Goal: Transaction & Acquisition: Purchase product/service

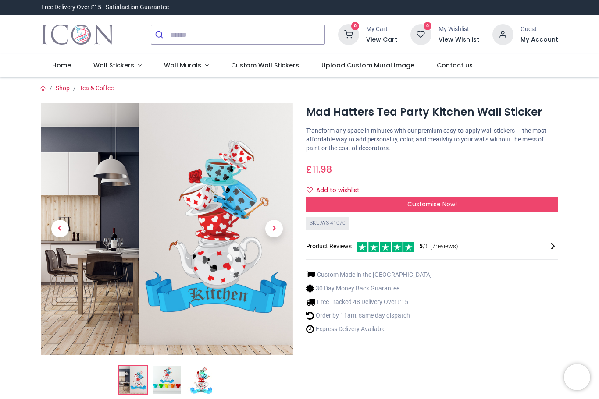
click at [277, 227] on span "Next" at bounding box center [274, 229] width 18 height 18
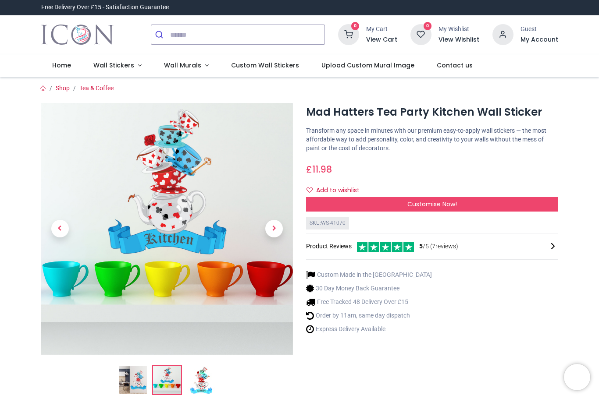
click at [277, 227] on span "Next" at bounding box center [274, 229] width 18 height 18
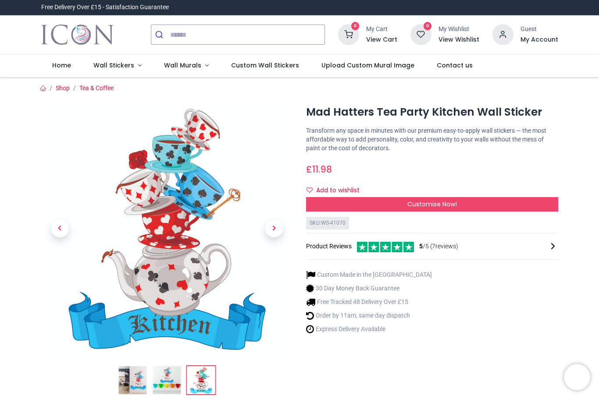
click at [274, 230] on span "Next" at bounding box center [274, 229] width 18 height 18
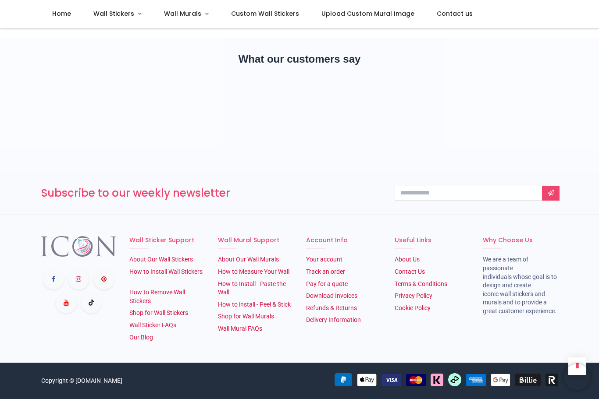
scroll to position [1191, 0]
click at [100, 342] on div "Follow us" at bounding box center [79, 290] width 89 height 109
click at [248, 256] on link "About Our Wall Murals" at bounding box center [248, 259] width 61 height 7
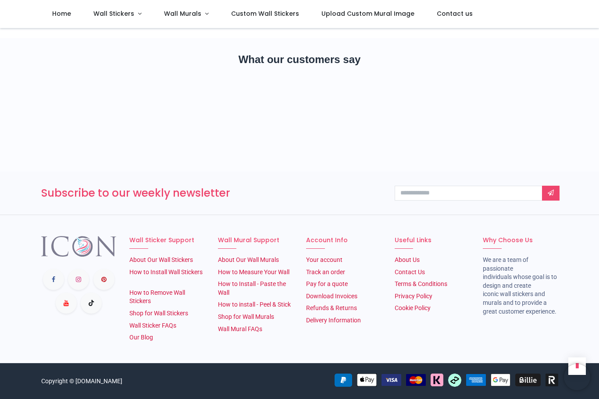
scroll to position [814, 0]
click at [261, 320] on link "Shop for Wall Murals" at bounding box center [246, 316] width 56 height 7
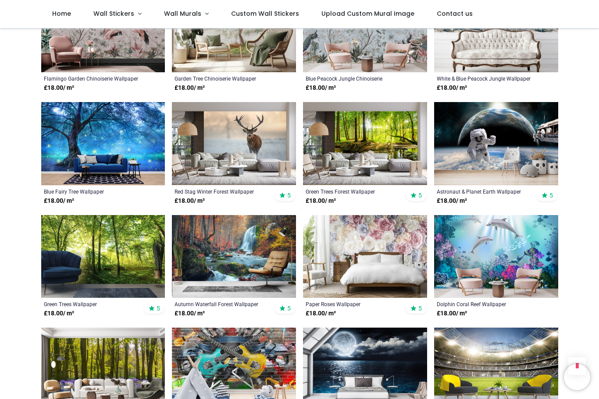
scroll to position [438, 0]
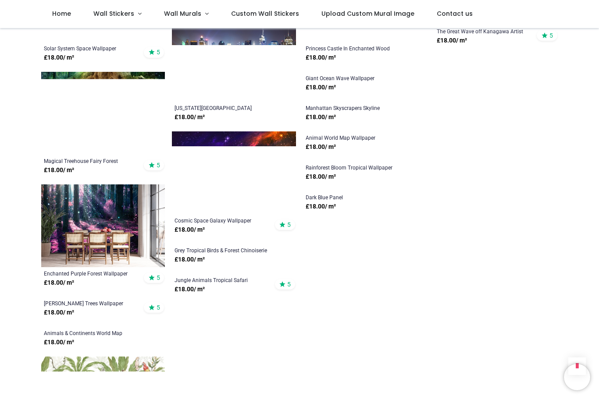
scroll to position [1146, 0]
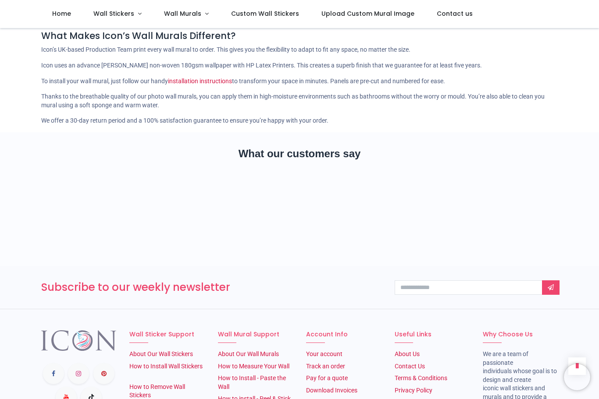
scroll to position [1994, 0]
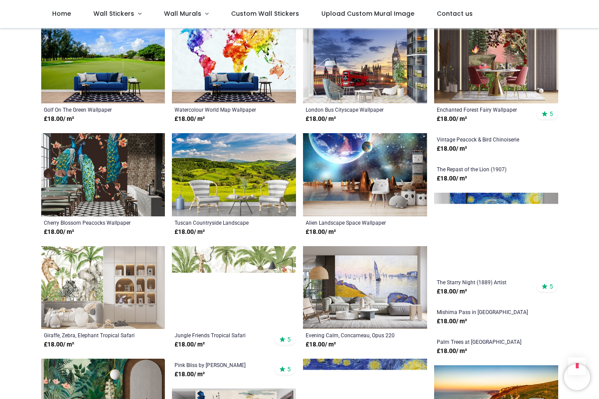
scroll to position [2439, 0]
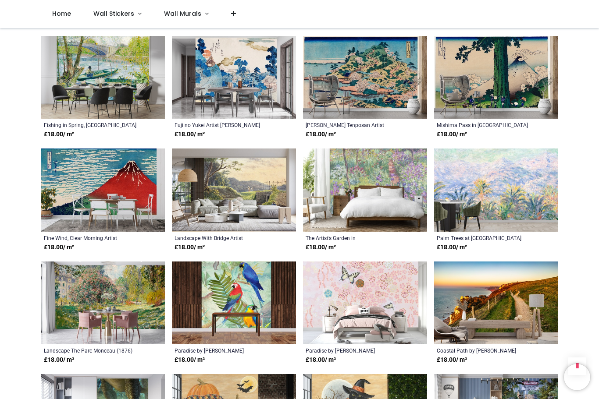
scroll to position [2873, 0]
